Goal: Navigation & Orientation: Find specific page/section

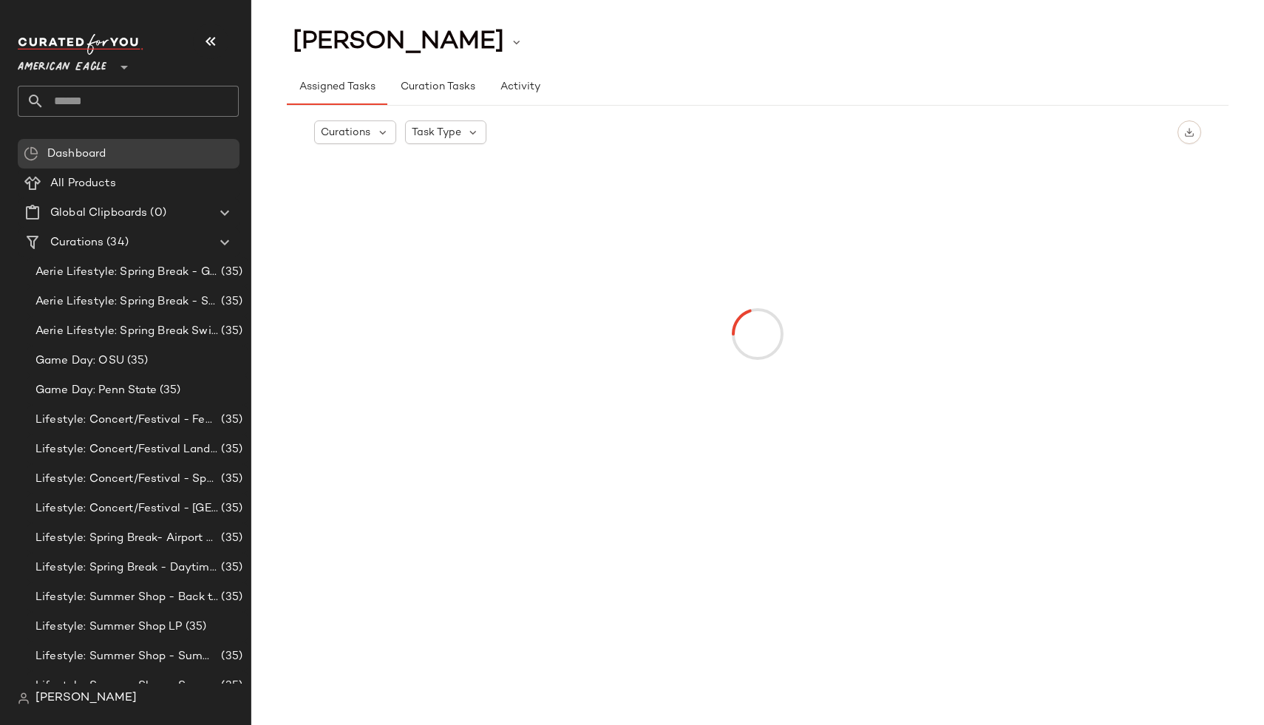
click at [75, 73] on span "American Eagle" at bounding box center [62, 63] width 89 height 27
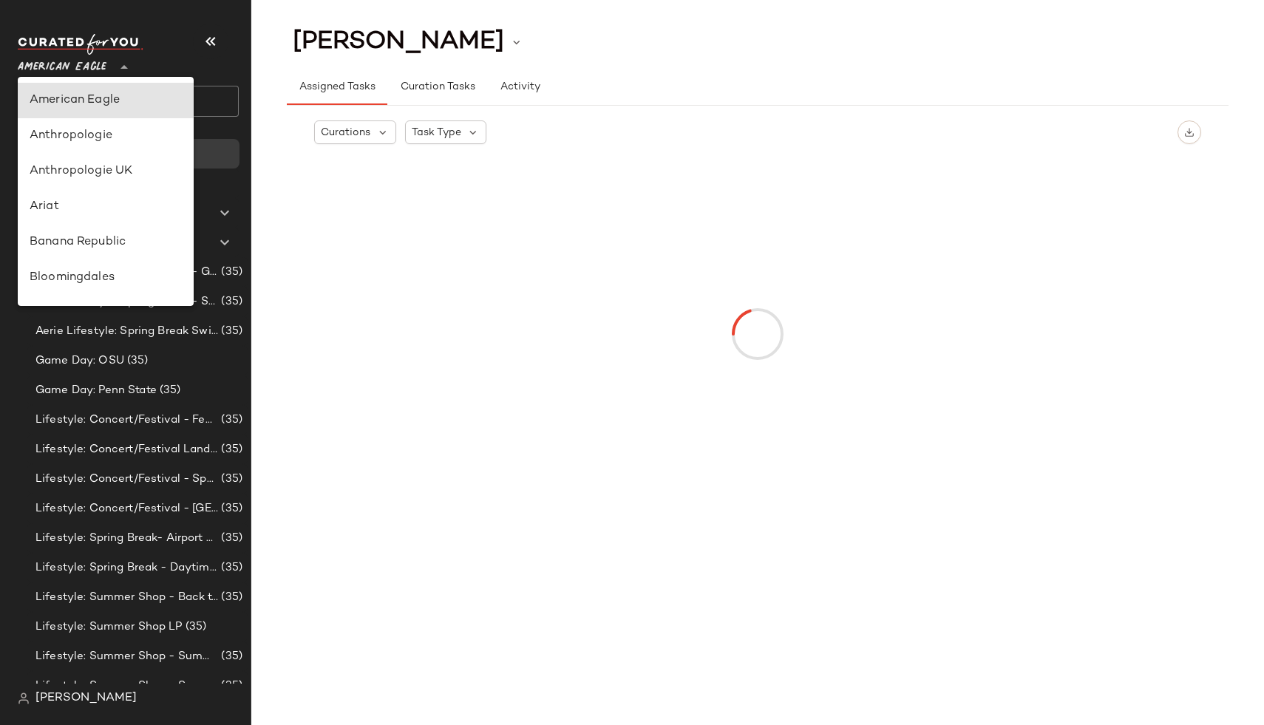
type input "**"
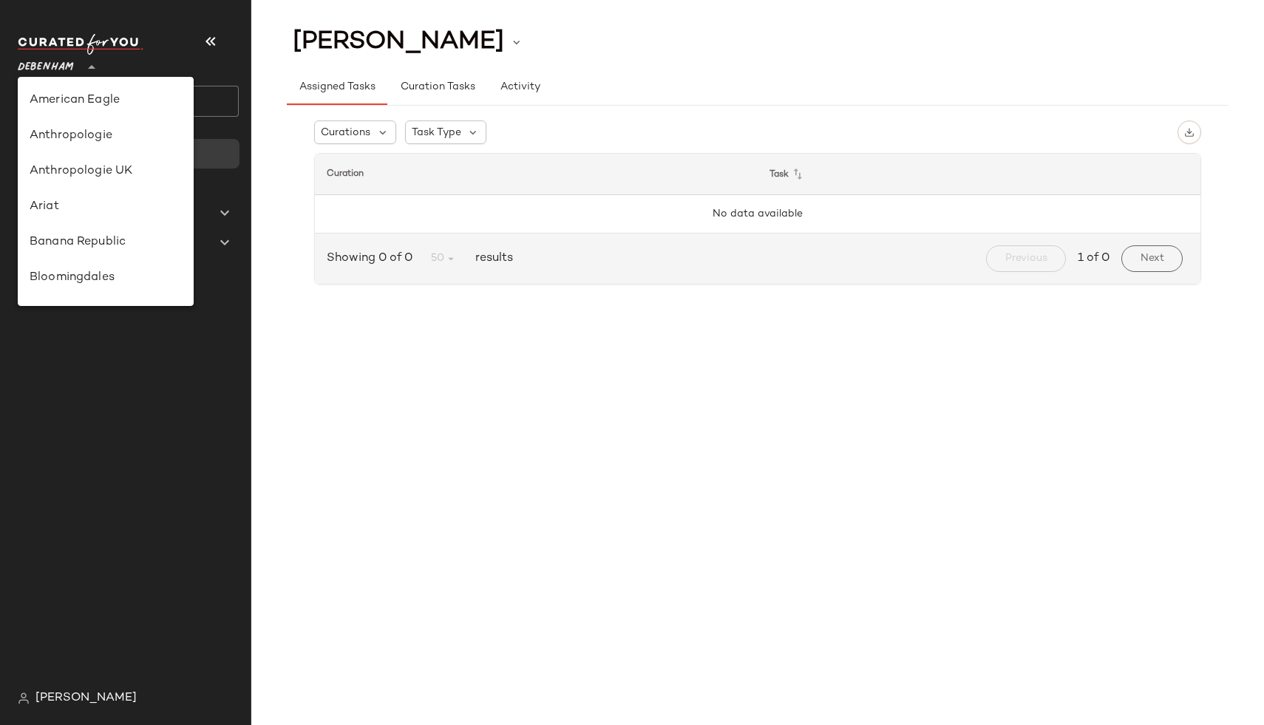
scroll to position [157, 0]
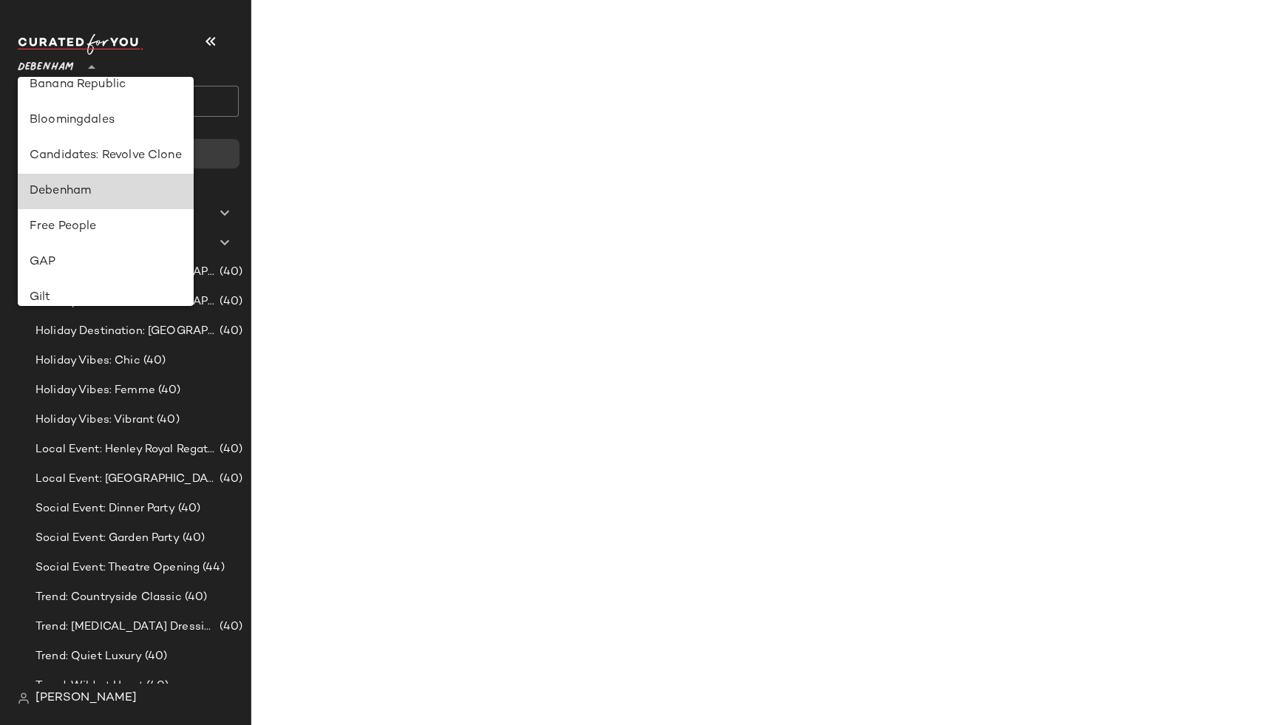
click at [87, 197] on div "Debenham" at bounding box center [106, 192] width 152 height 18
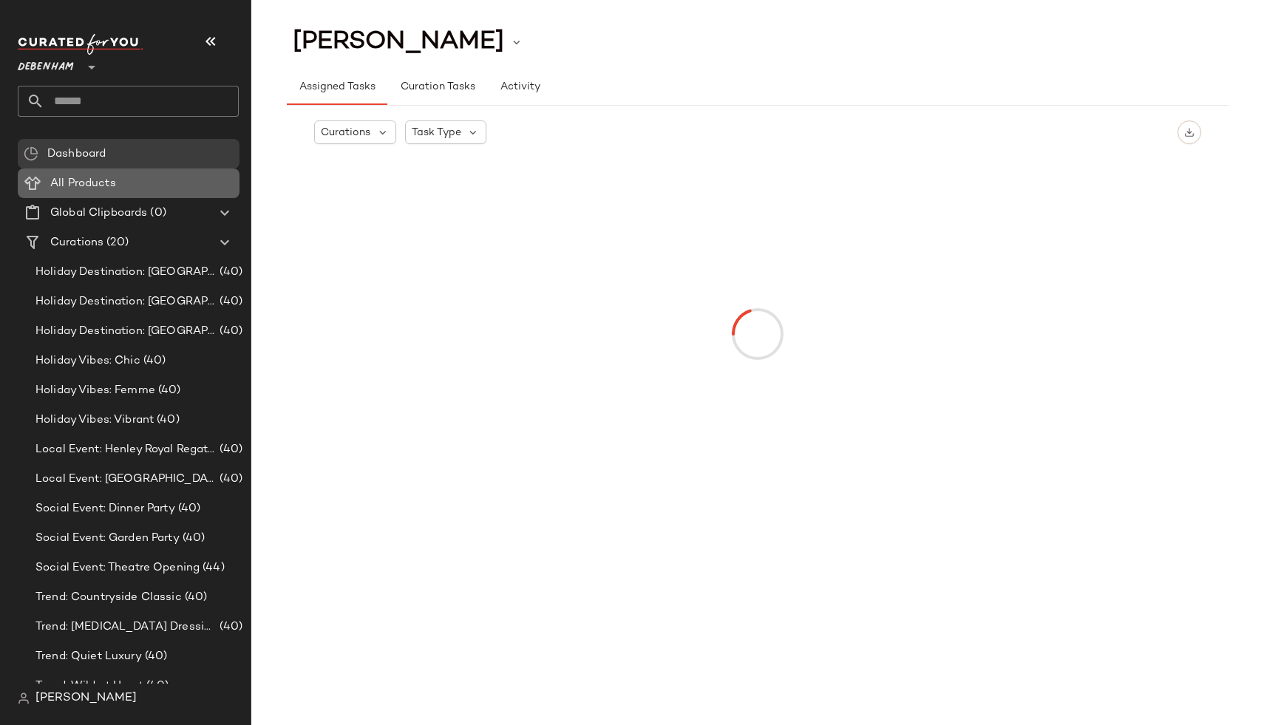
click at [97, 191] on Products "All Products" at bounding box center [129, 183] width 222 height 30
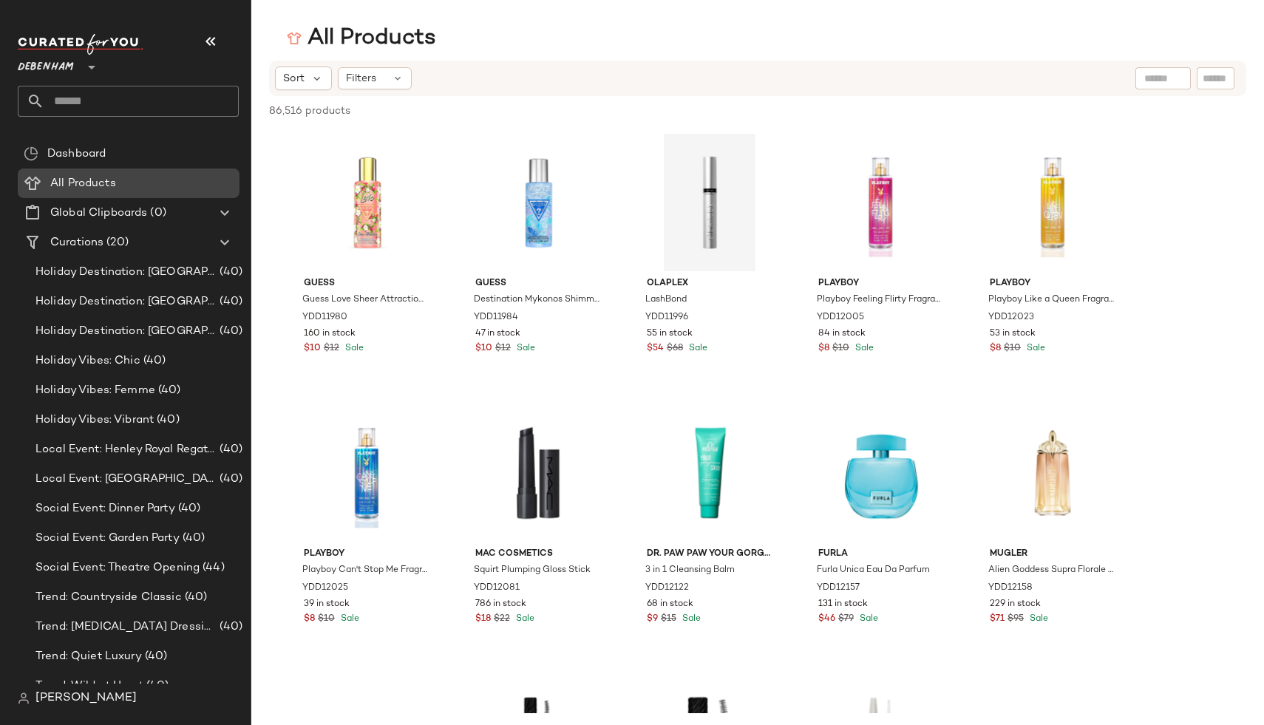
click at [95, 185] on span "All Products" at bounding box center [83, 183] width 66 height 17
click at [52, 704] on span "[PERSON_NAME]" at bounding box center [85, 698] width 101 height 18
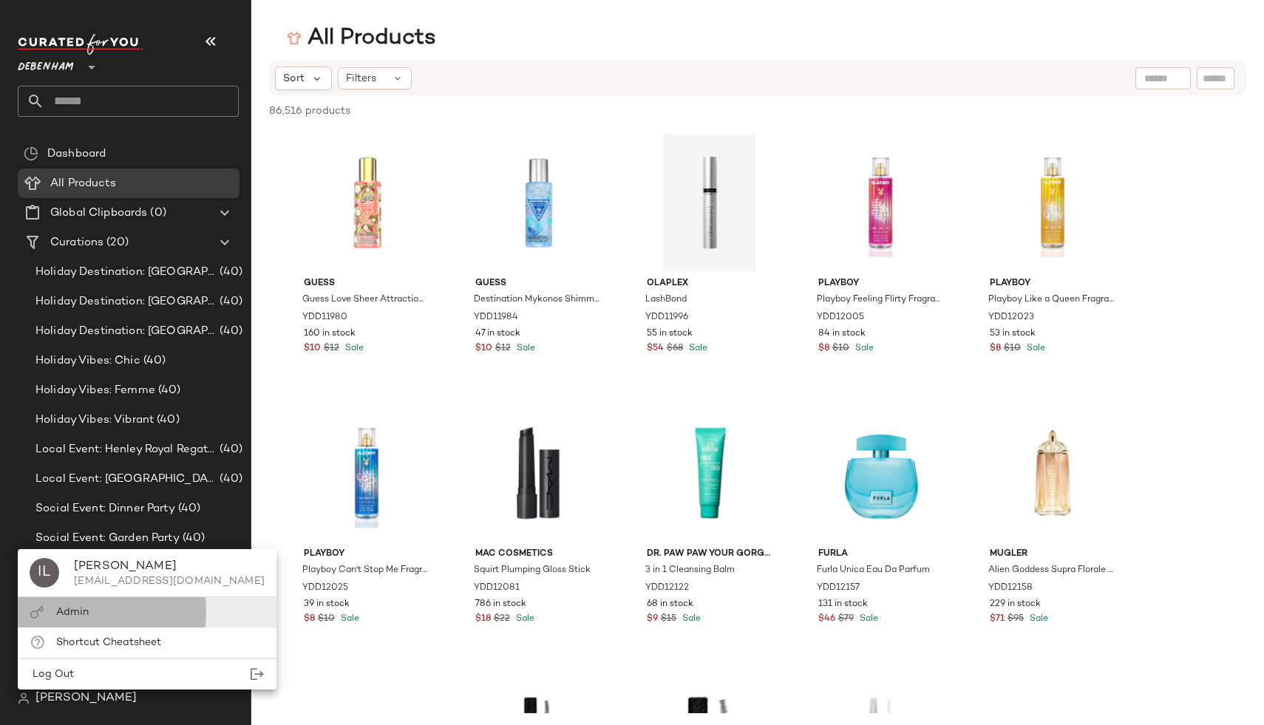
click at [106, 627] on div "Admin" at bounding box center [147, 642] width 259 height 30
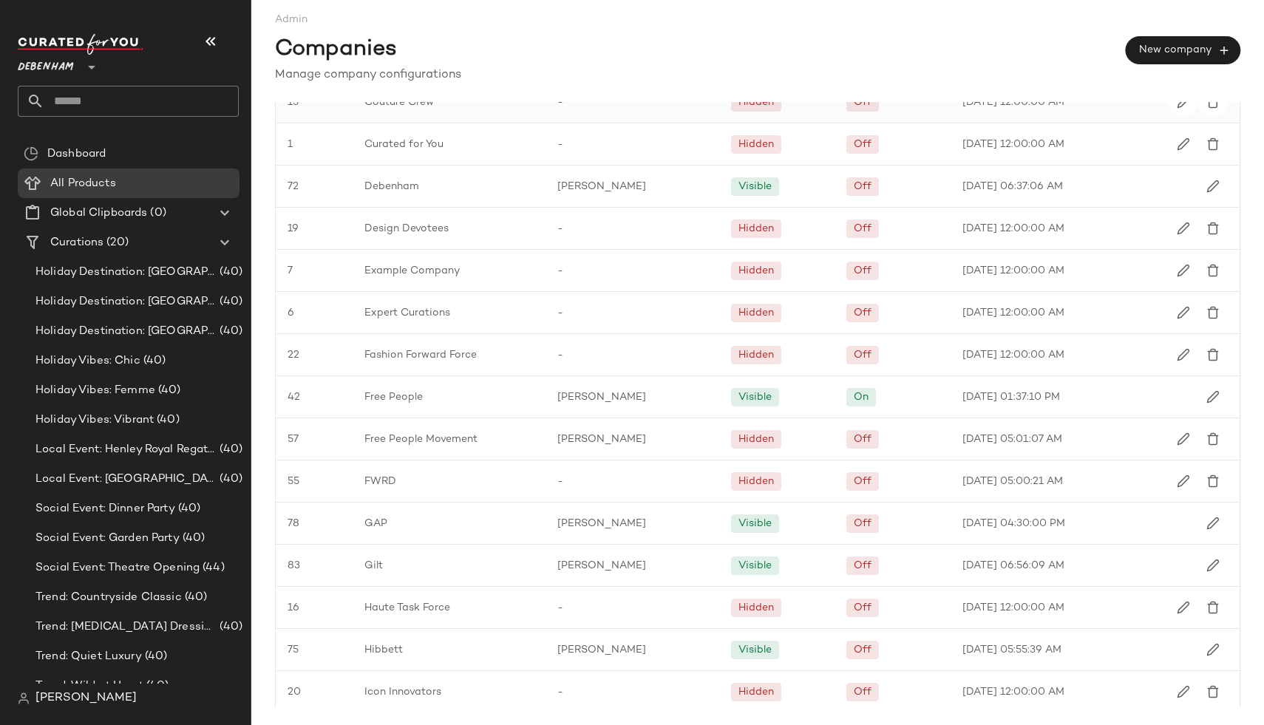
scroll to position [649, 0]
